Goal: Information Seeking & Learning: Check status

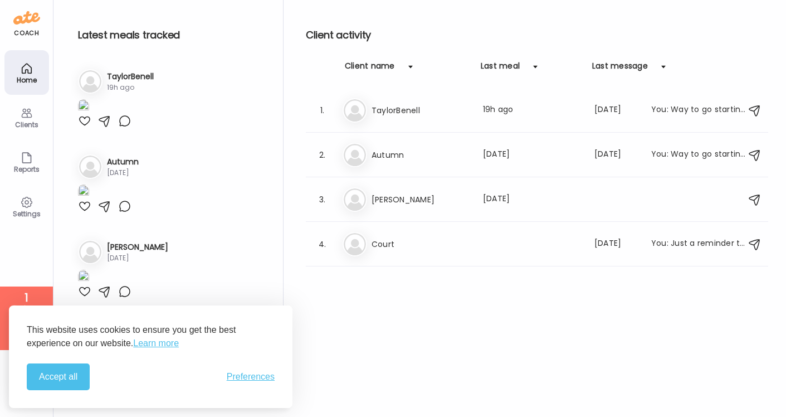
scroll to position [406, 0]
click at [72, 384] on button "Accept all" at bounding box center [58, 376] width 63 height 27
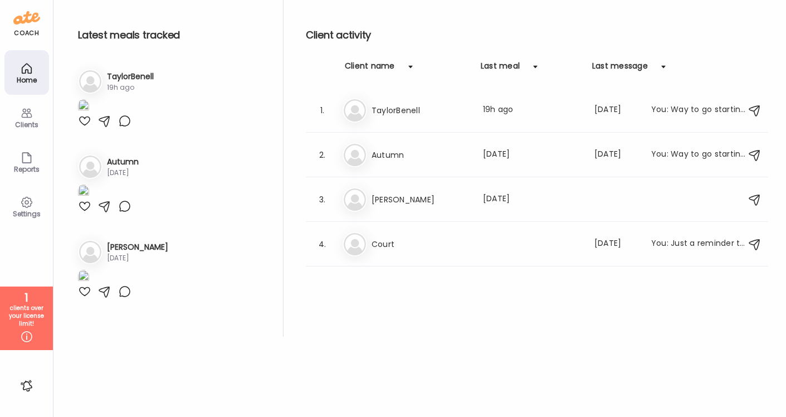
scroll to position [0, 0]
click at [143, 75] on h3 "TaylorBenell" at bounding box center [130, 77] width 47 height 12
click at [26, 111] on icon at bounding box center [26, 112] width 13 height 13
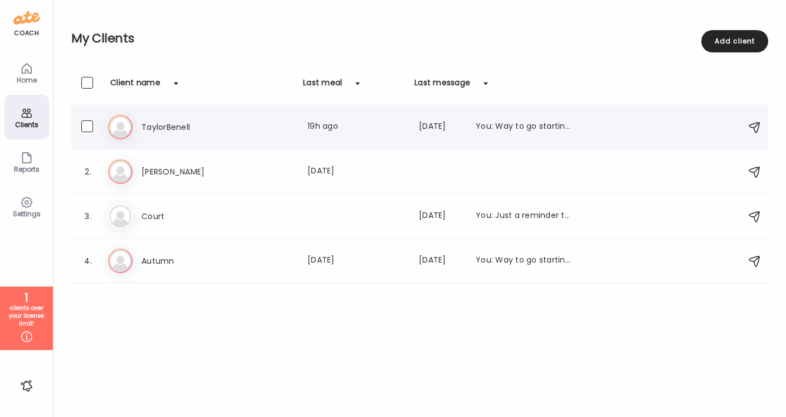
click at [145, 127] on h3 "TaylorBenell" at bounding box center [191, 126] width 98 height 13
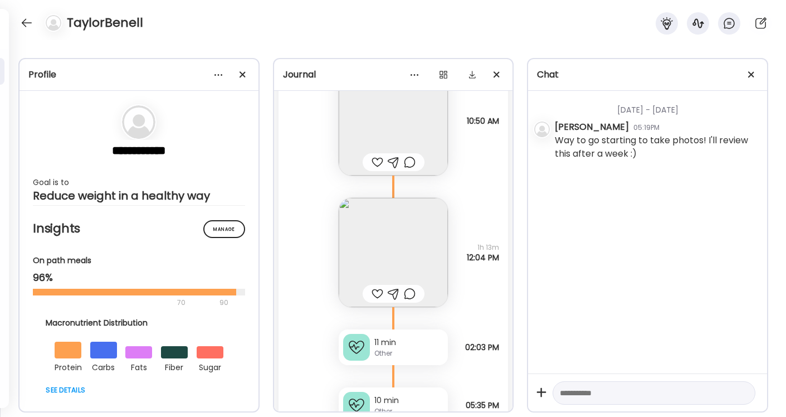
scroll to position [10946, 0]
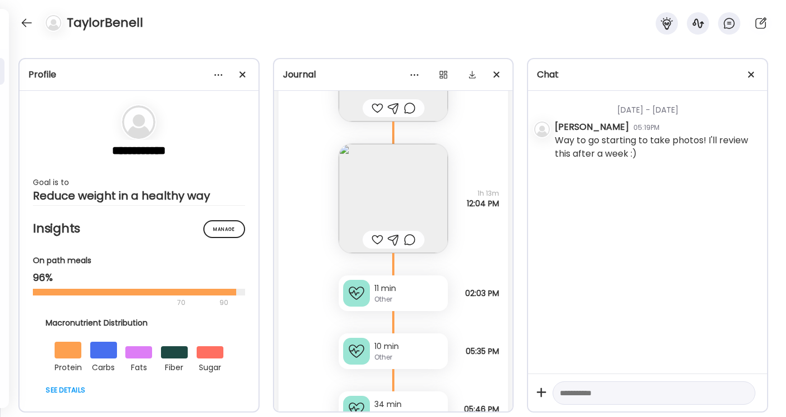
click at [395, 180] on img at bounding box center [393, 198] width 109 height 109
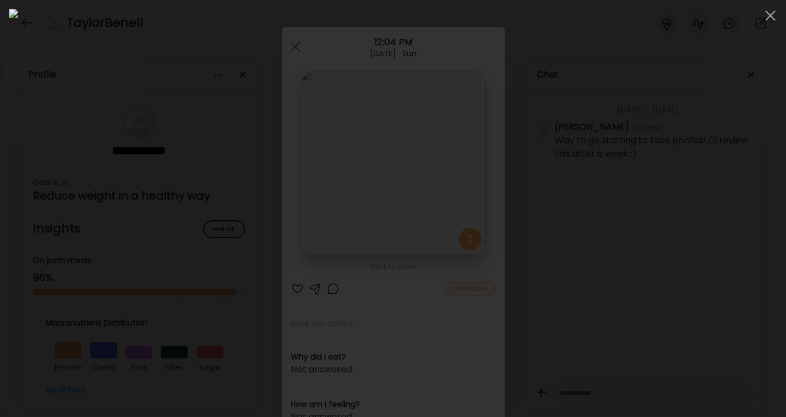
click at [624, 100] on div at bounding box center [393, 208] width 769 height 399
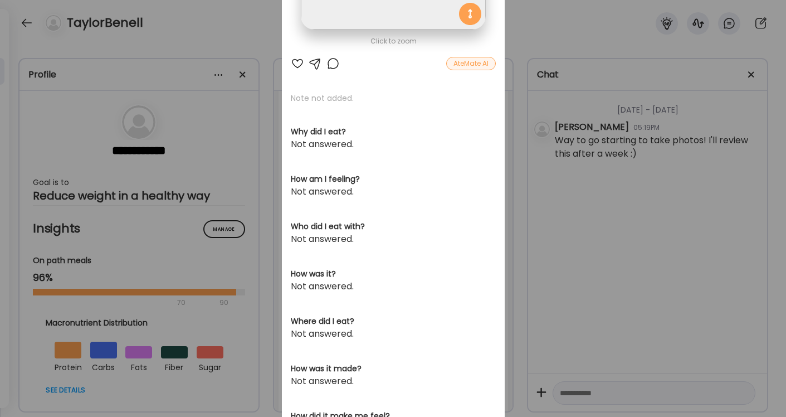
scroll to position [293, 0]
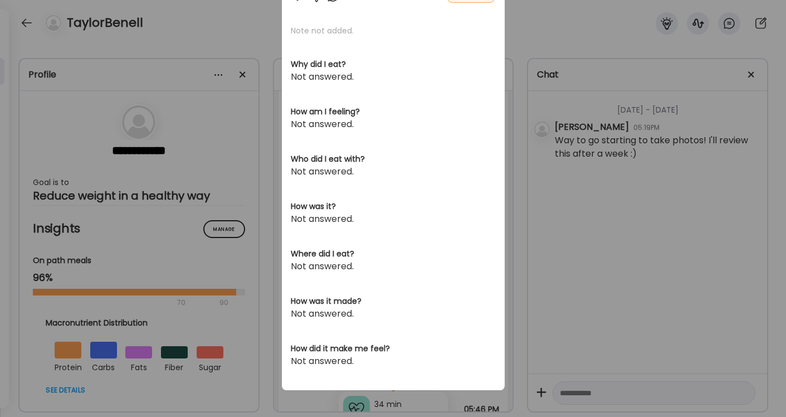
click at [571, 233] on div "Ate Coach Dashboard Wahoo! It’s official Take a moment to set up your Coach Pro…" at bounding box center [393, 208] width 786 height 417
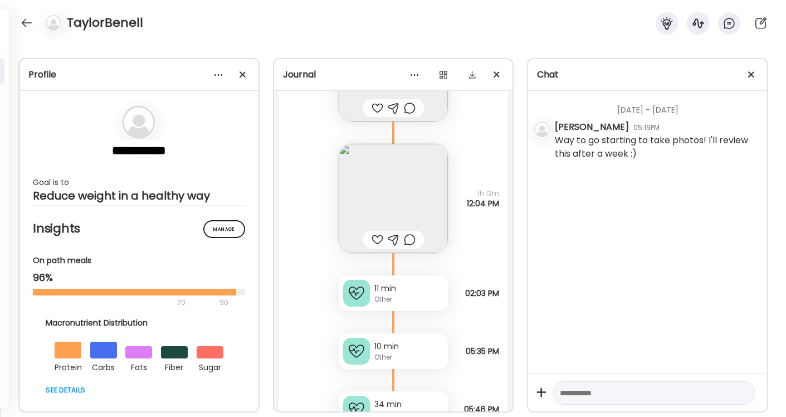
scroll to position [11187, 0]
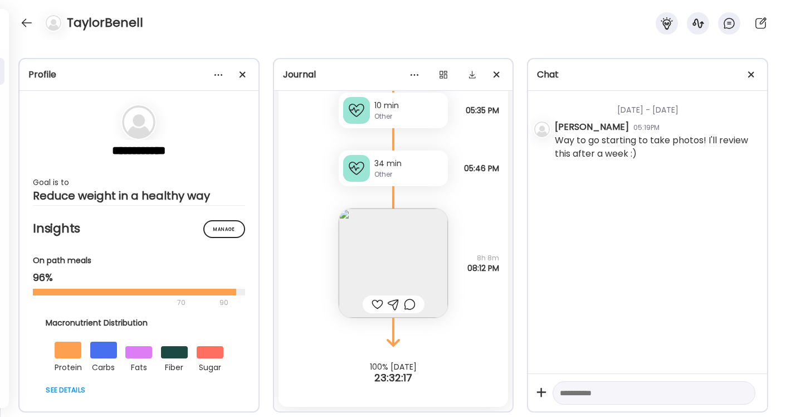
click at [411, 283] on img at bounding box center [393, 262] width 109 height 109
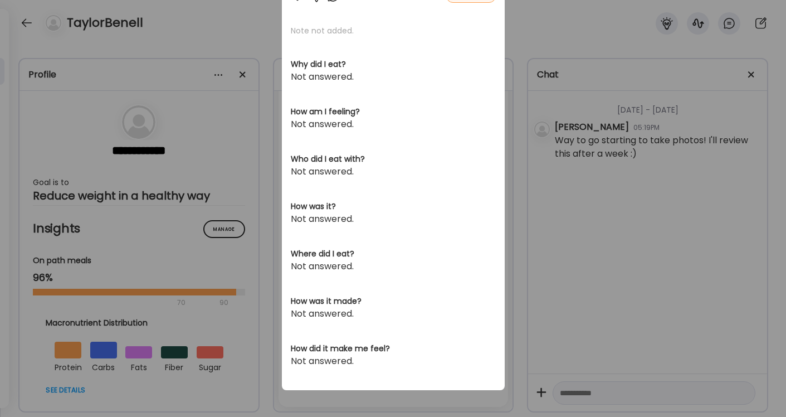
click at [411, 283] on section "Note not added. Why did I eat? Not answered. How am I feeling? Not answered. Wh…" at bounding box center [393, 196] width 205 height 343
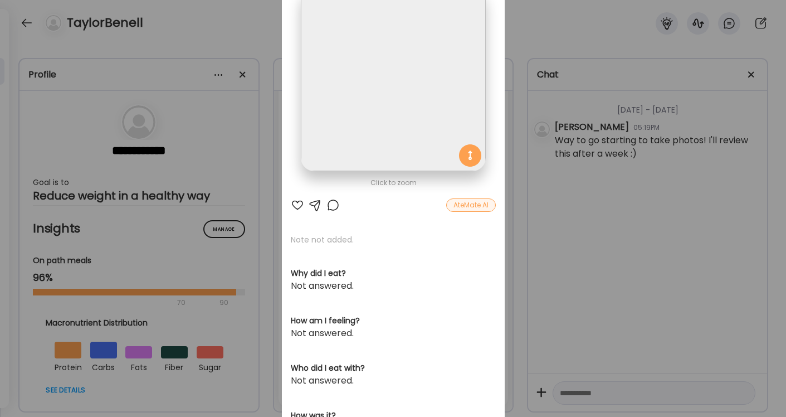
scroll to position [40, 0]
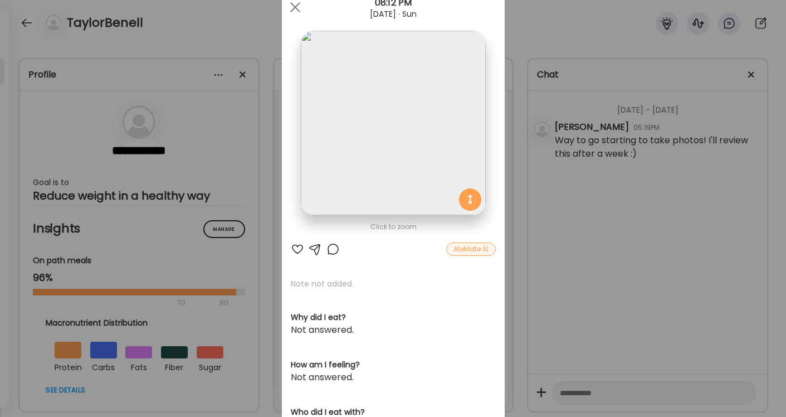
click at [547, 289] on div "Ate Coach Dashboard Wahoo! It’s official Take a moment to set up your Coach Pro…" at bounding box center [393, 208] width 786 height 417
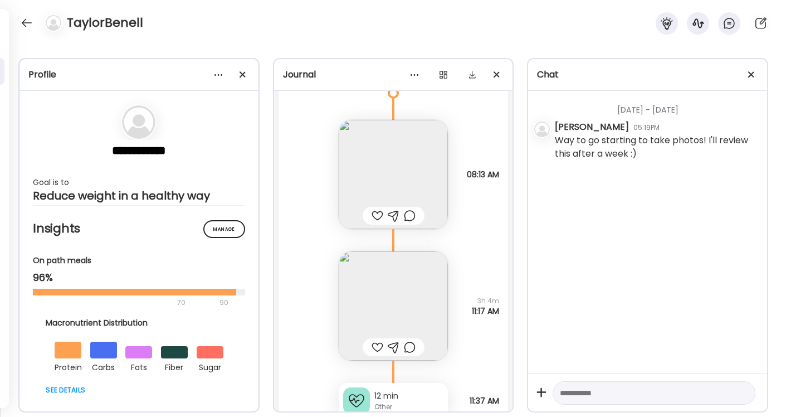
scroll to position [9915, 0]
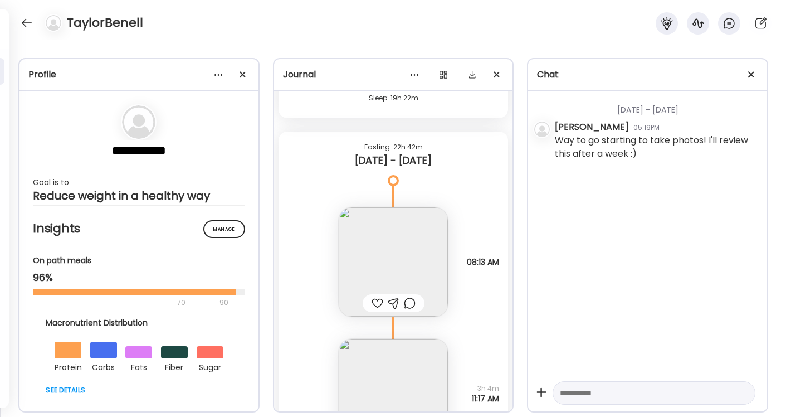
click at [414, 238] on img at bounding box center [393, 261] width 109 height 109
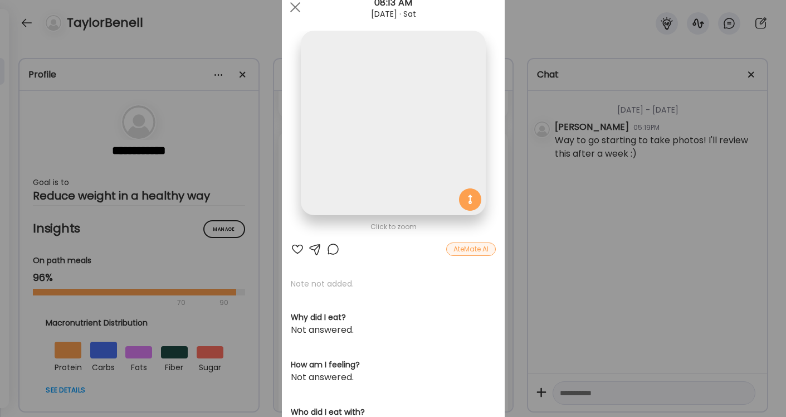
click at [414, 238] on div "Click to zoom AteMate AI Note not added. Why did I eat? Not answered. How am I …" at bounding box center [393, 315] width 223 height 656
click at [528, 255] on div "Ate Coach Dashboard Wahoo! It’s official Take a moment to set up your Coach Pro…" at bounding box center [393, 208] width 786 height 417
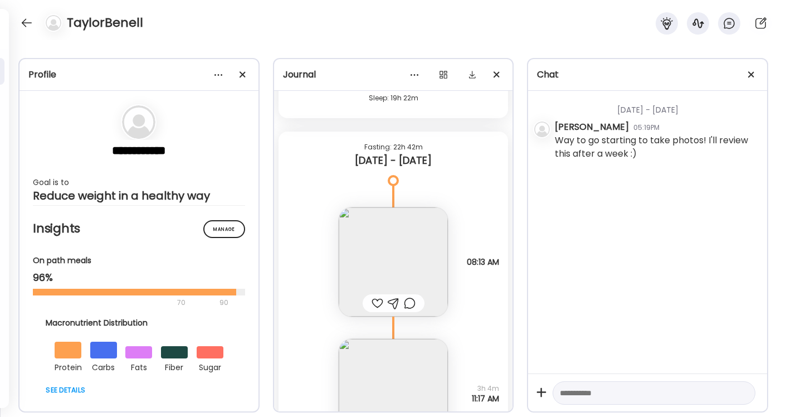
scroll to position [10054, 0]
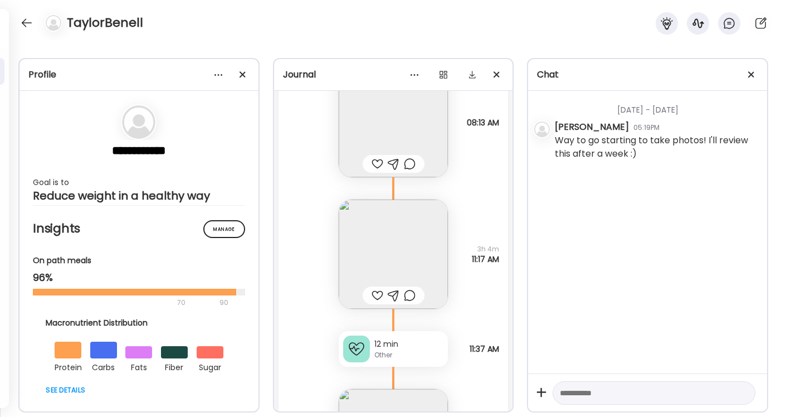
click at [403, 273] on img at bounding box center [393, 254] width 109 height 109
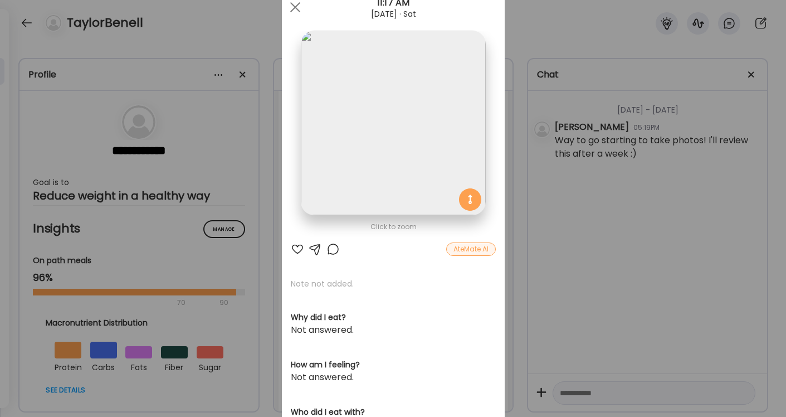
click at [518, 244] on div "Ate Coach Dashboard Wahoo! It’s official Take a moment to set up your Coach Pro…" at bounding box center [393, 208] width 786 height 417
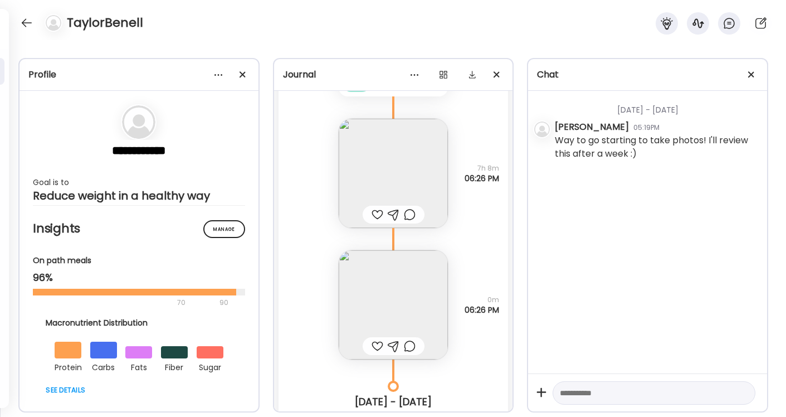
scroll to position [10331, 0]
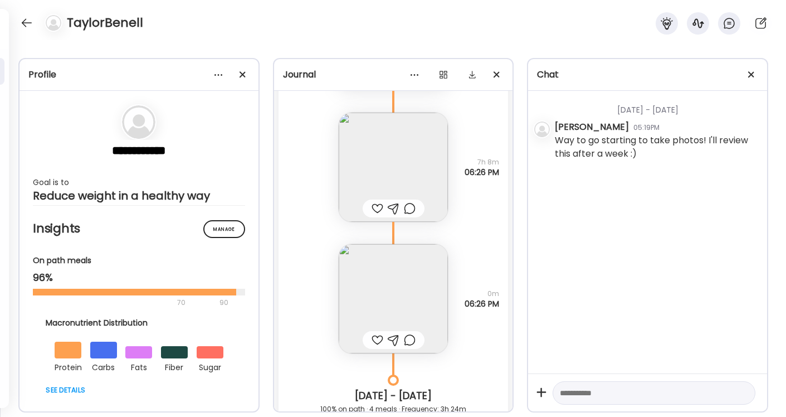
click at [407, 293] on img at bounding box center [393, 298] width 109 height 109
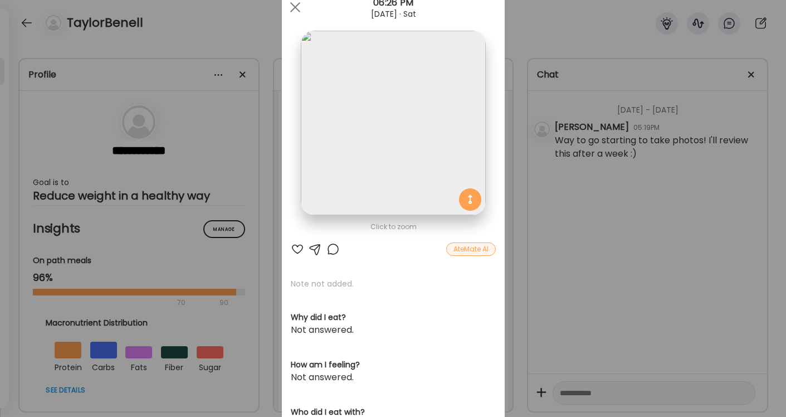
click at [541, 261] on div "Ate Coach Dashboard Wahoo! It’s official Take a moment to set up your Coach Pro…" at bounding box center [393, 208] width 786 height 417
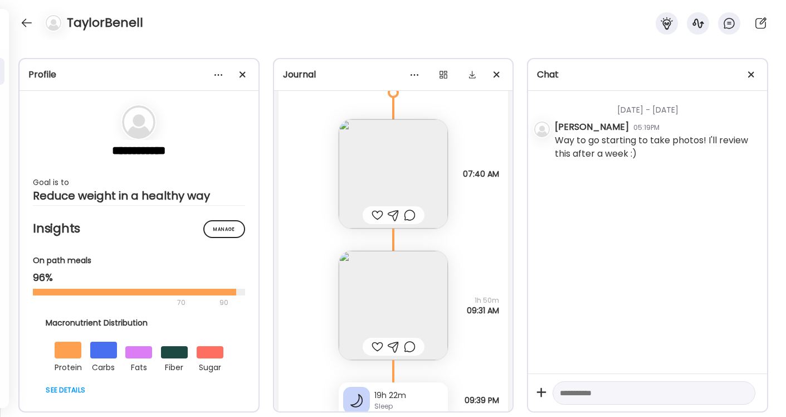
scroll to position [9534, 0]
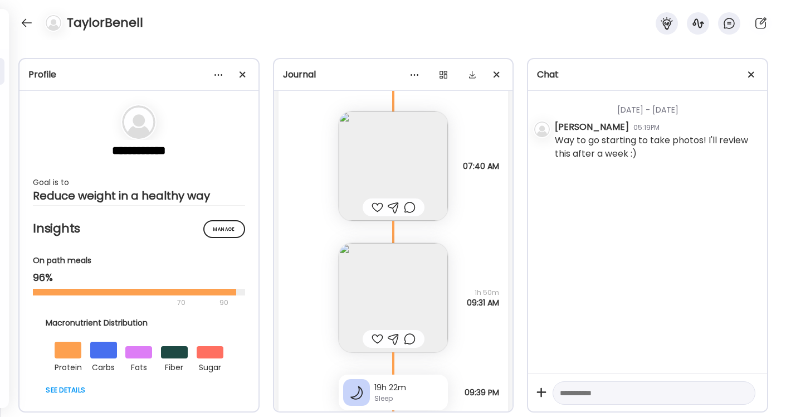
click at [403, 310] on img at bounding box center [393, 297] width 109 height 109
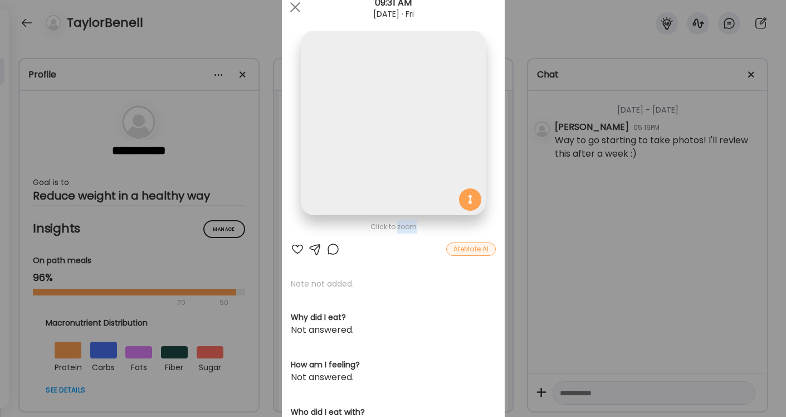
click at [403, 310] on div "Click to zoom AteMate AI Note not added. Why did I eat? Not answered. How am I …" at bounding box center [393, 315] width 223 height 656
click at [527, 246] on div "Ate Coach Dashboard Wahoo! It’s official Take a moment to set up your Coach Pro…" at bounding box center [393, 208] width 786 height 417
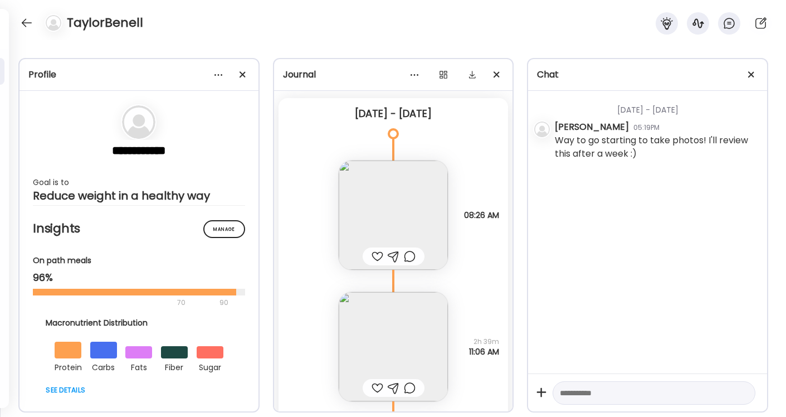
scroll to position [6857, 0]
